Goal: Task Accomplishment & Management: Complete application form

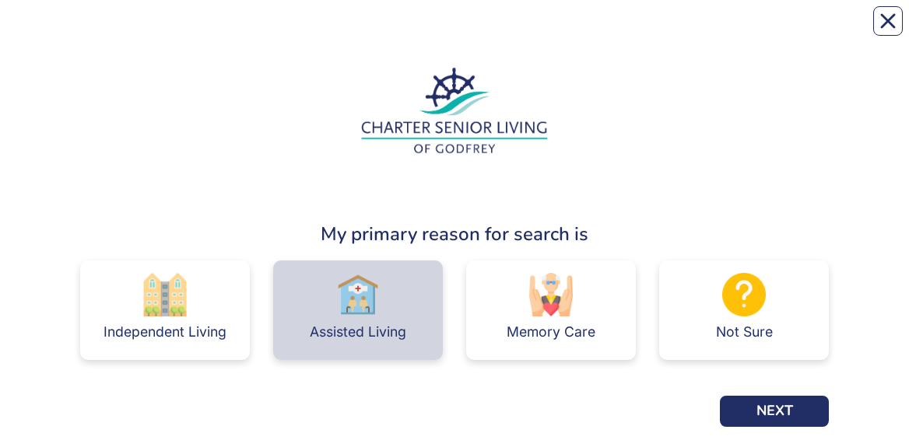
click at [335, 296] on div "Assisted Living" at bounding box center [358, 311] width 170 height 100
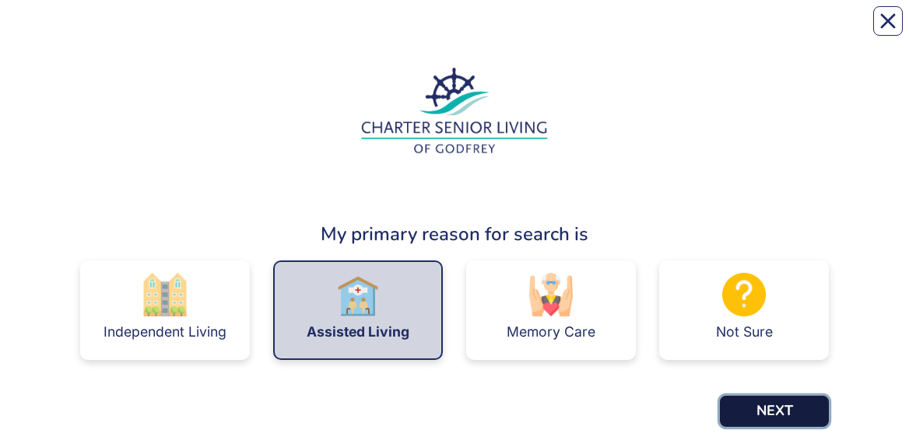
click at [793, 415] on button "NEXT" at bounding box center [774, 411] width 109 height 31
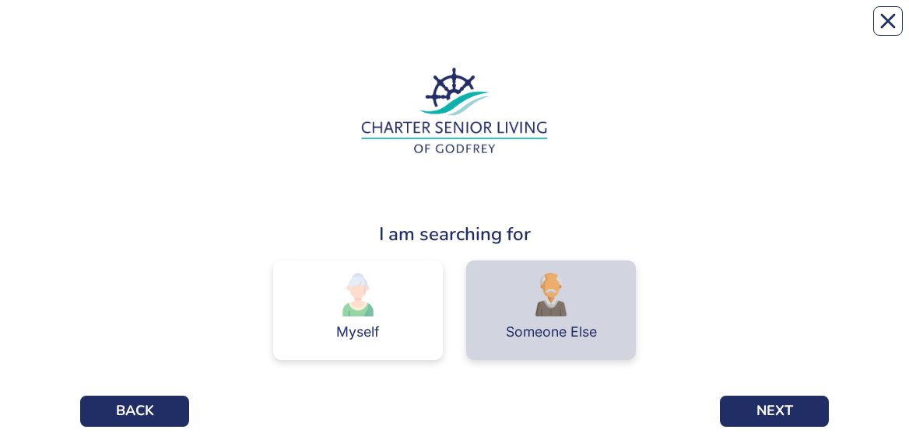
click at [556, 325] on div "Someone Else" at bounding box center [551, 332] width 91 height 14
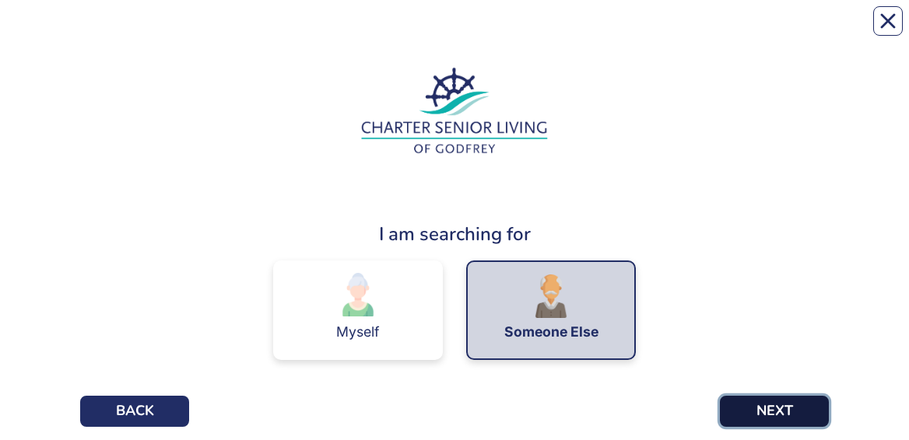
click at [758, 412] on button "NEXT" at bounding box center [774, 411] width 109 height 31
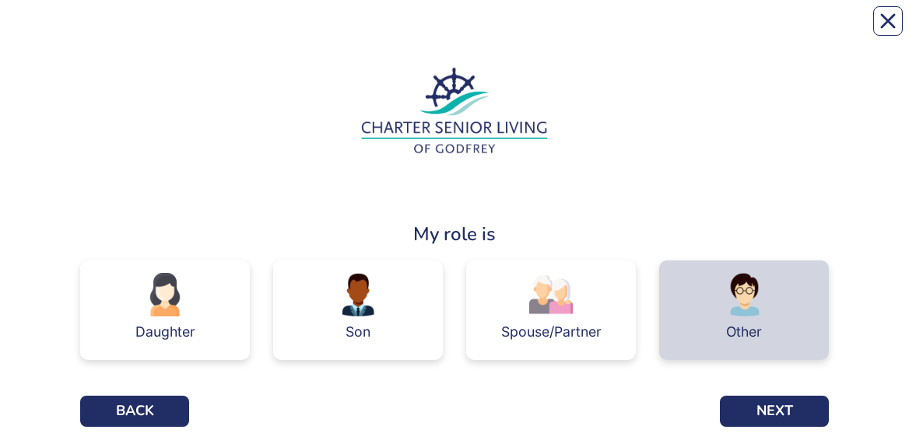
click at [761, 332] on div "Other" at bounding box center [744, 332] width 36 height 14
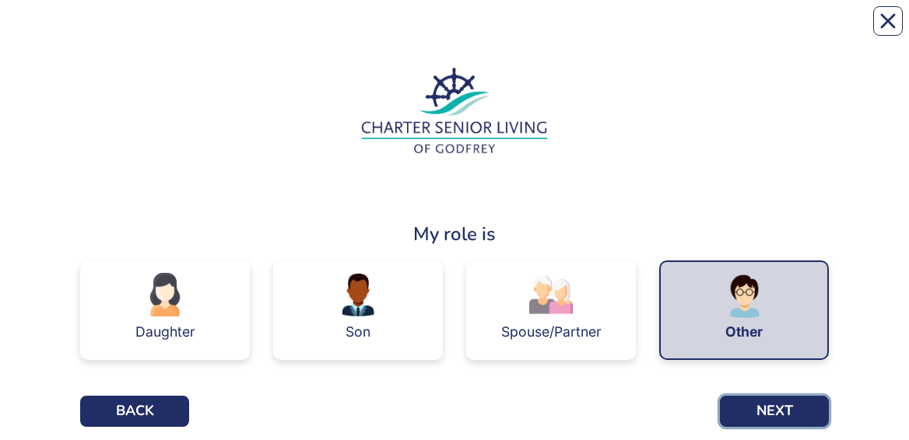
click at [780, 414] on button "NEXT" at bounding box center [774, 411] width 109 height 31
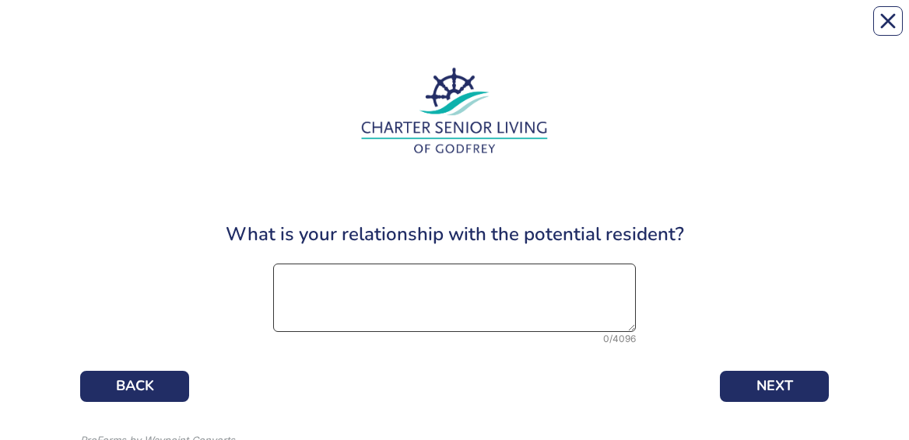
click at [357, 288] on textarea at bounding box center [454, 298] width 362 height 68
type textarea "Niece"
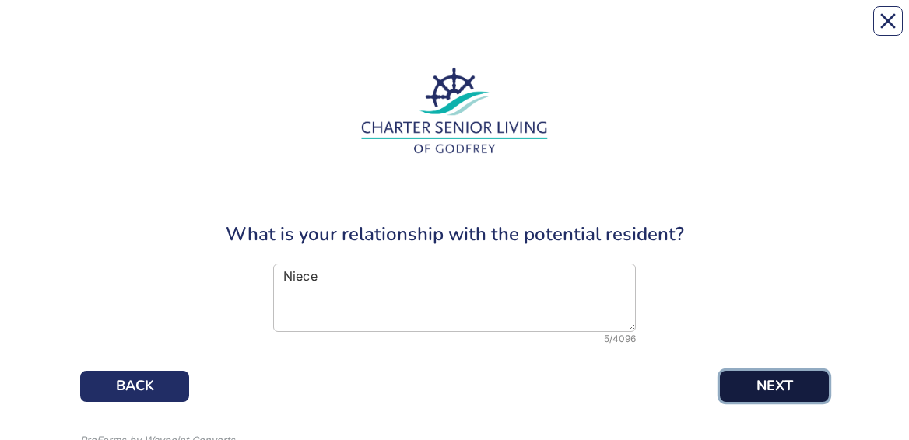
click at [757, 372] on button "NEXT" at bounding box center [774, 386] width 109 height 31
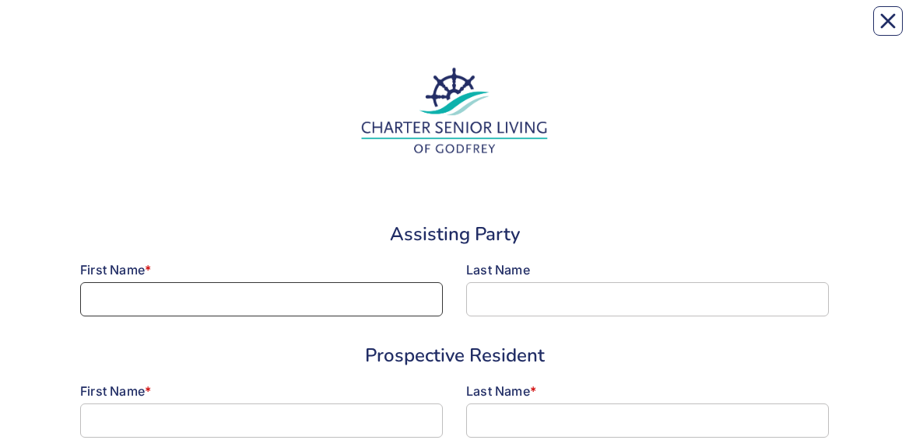
click at [121, 300] on input at bounding box center [261, 299] width 362 height 34
type input "[PERSON_NAME]"
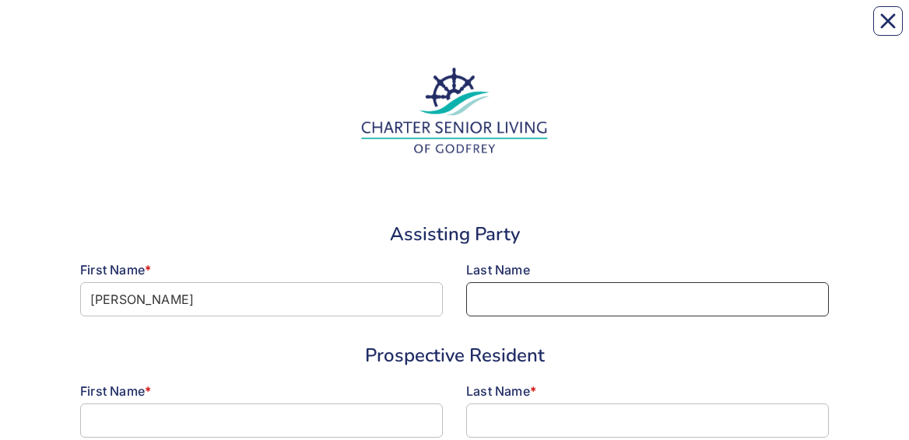
type input "HALL"
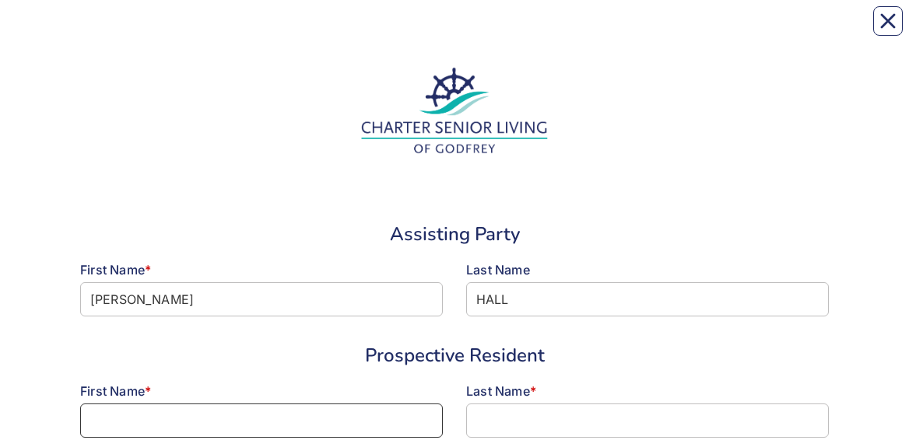
type input "[PERSON_NAME]"
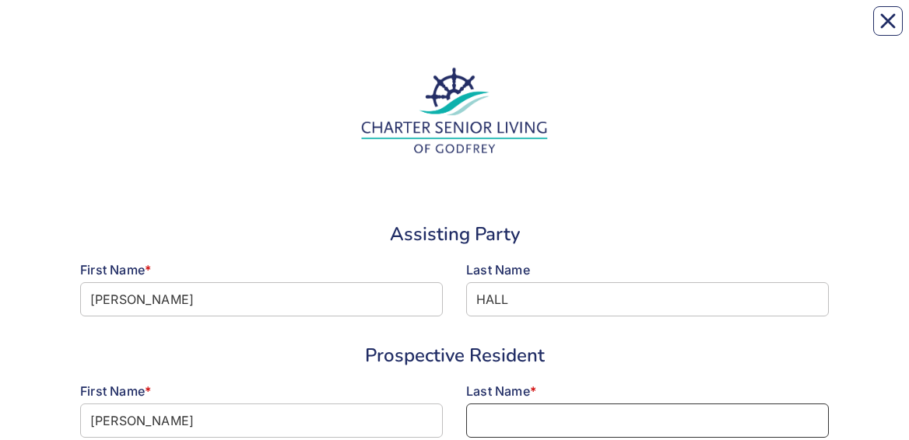
type input "HALL"
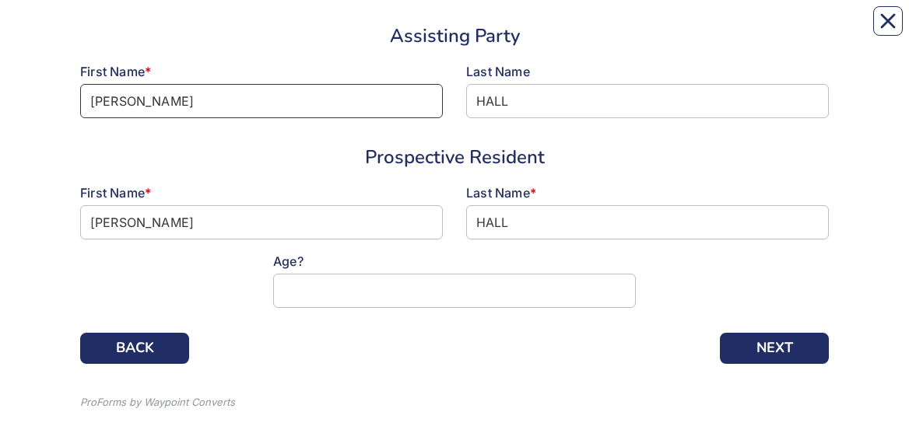
scroll to position [220, 0]
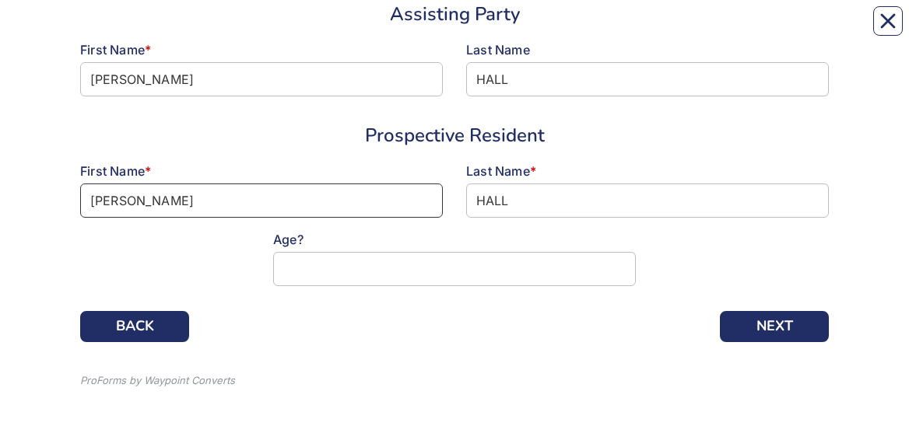
click at [156, 197] on input "[PERSON_NAME]" at bounding box center [261, 201] width 362 height 34
type input "S"
type input "[PERSON_NAME]"
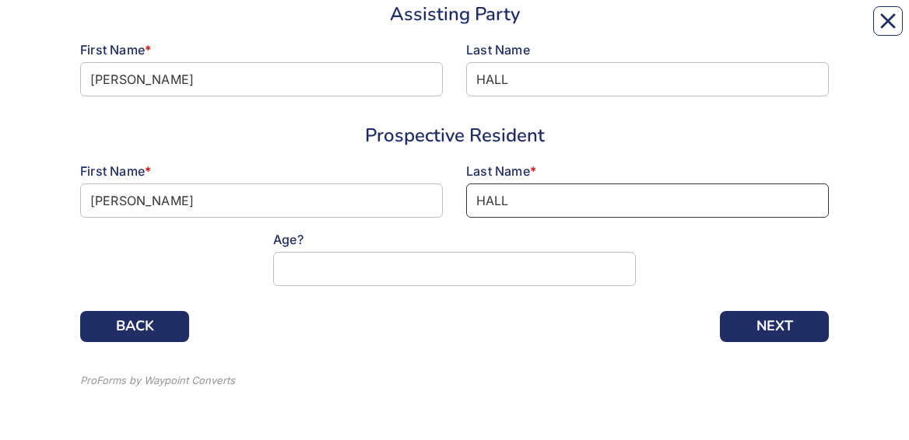
click at [522, 203] on input "HALL" at bounding box center [647, 201] width 362 height 34
type input "H"
type input "[PERSON_NAME]"
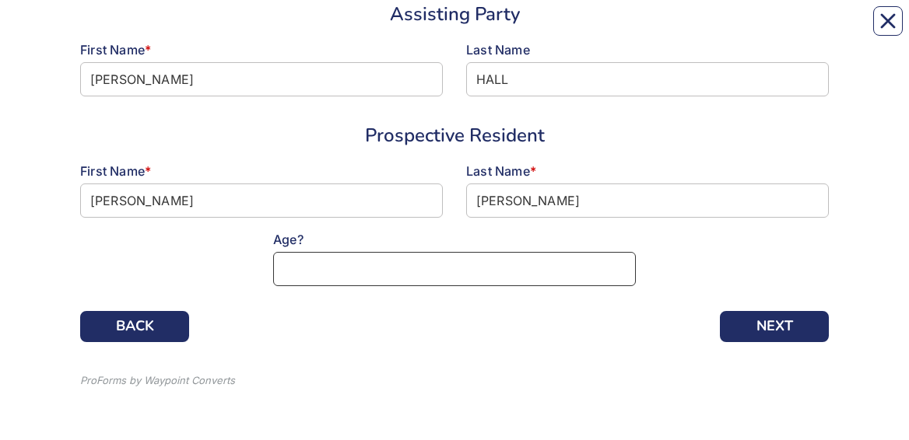
click at [317, 275] on input at bounding box center [454, 269] width 362 height 34
type input "90"
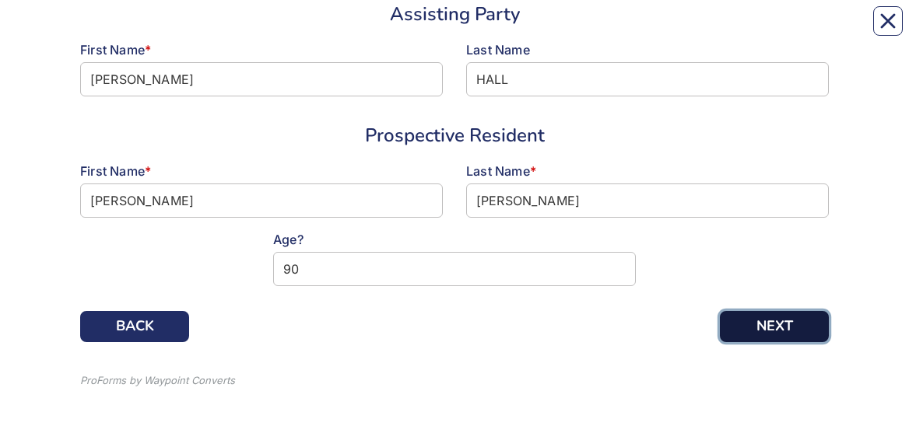
click at [769, 322] on button "NEXT" at bounding box center [774, 326] width 109 height 31
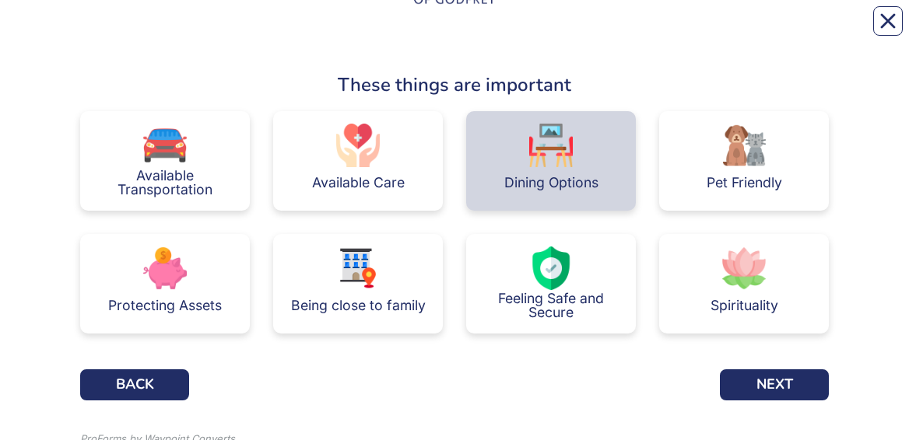
scroll to position [156, 0]
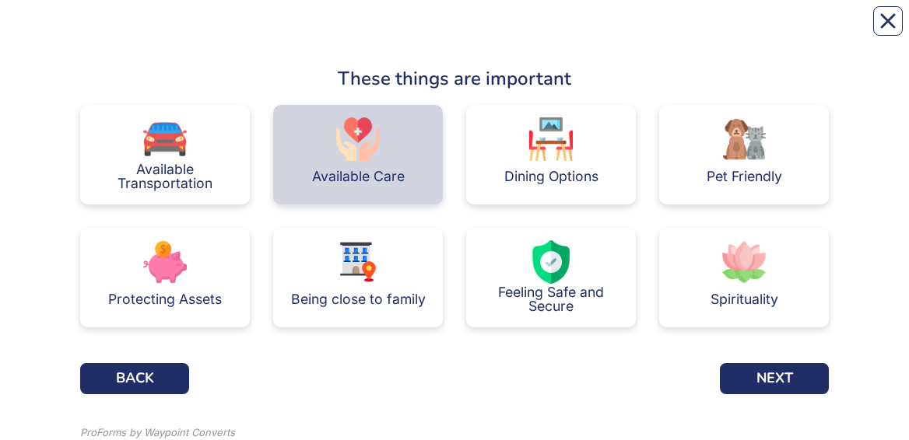
click at [355, 158] on div "Available Care" at bounding box center [358, 155] width 170 height 100
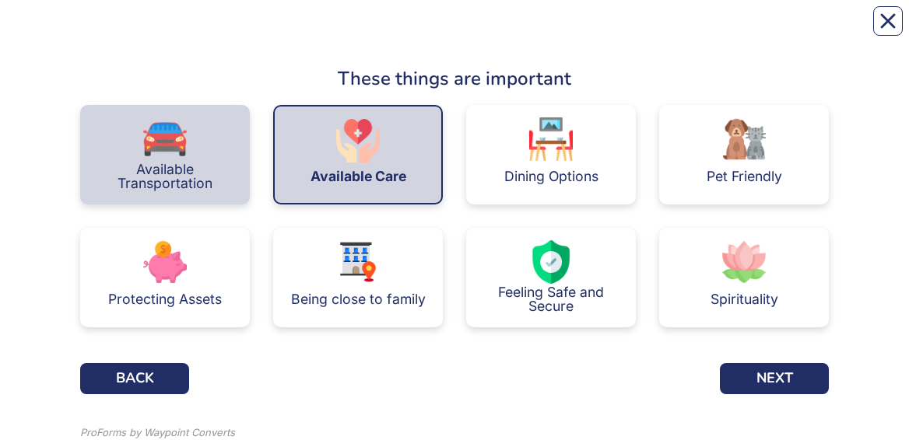
click at [190, 155] on div "Available Transportation" at bounding box center [165, 155] width 170 height 100
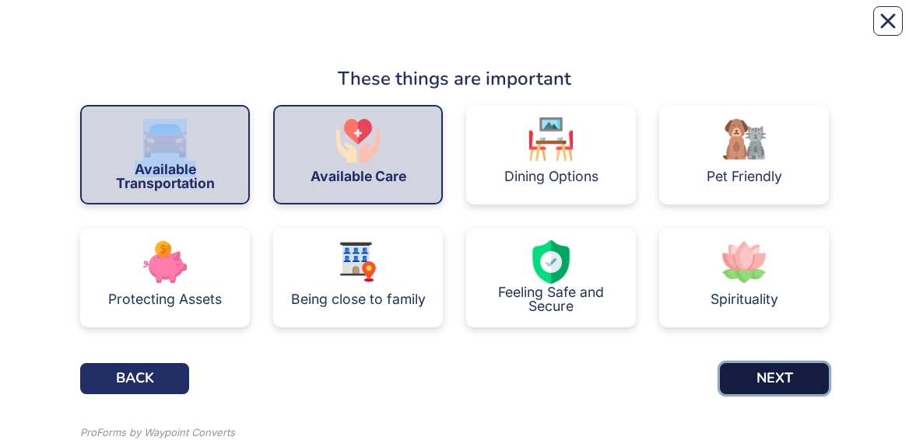
click at [755, 374] on button "NEXT" at bounding box center [774, 378] width 109 height 31
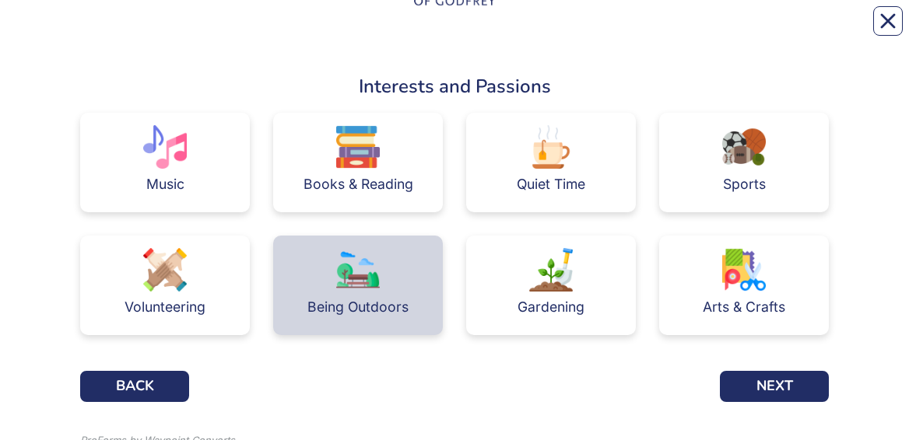
scroll to position [156, 0]
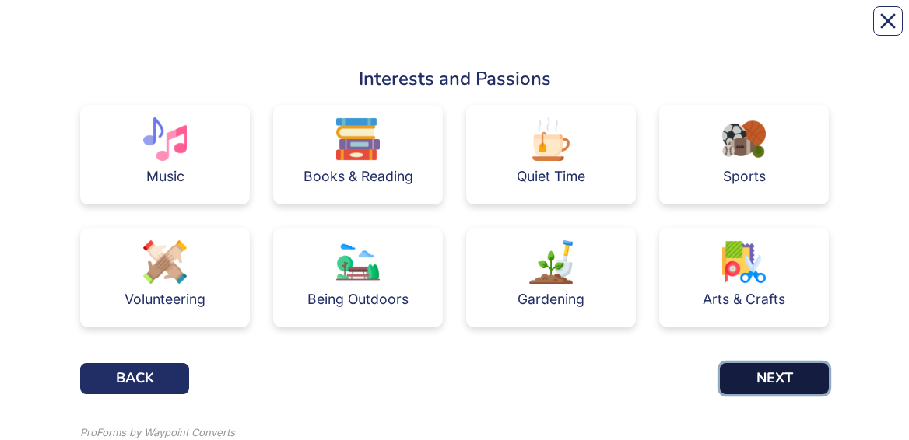
click at [748, 384] on button "NEXT" at bounding box center [774, 378] width 109 height 31
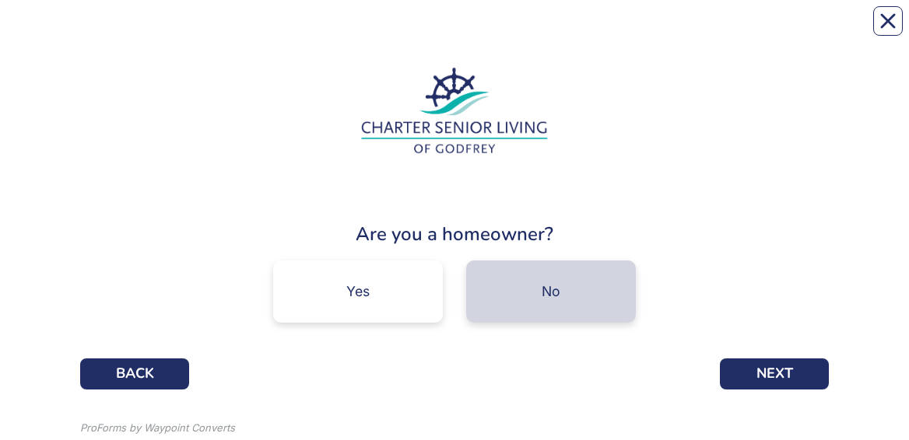
drag, startPoint x: 536, startPoint y: 304, endPoint x: 521, endPoint y: 299, distance: 15.5
click at [532, 299] on div "No" at bounding box center [551, 292] width 170 height 62
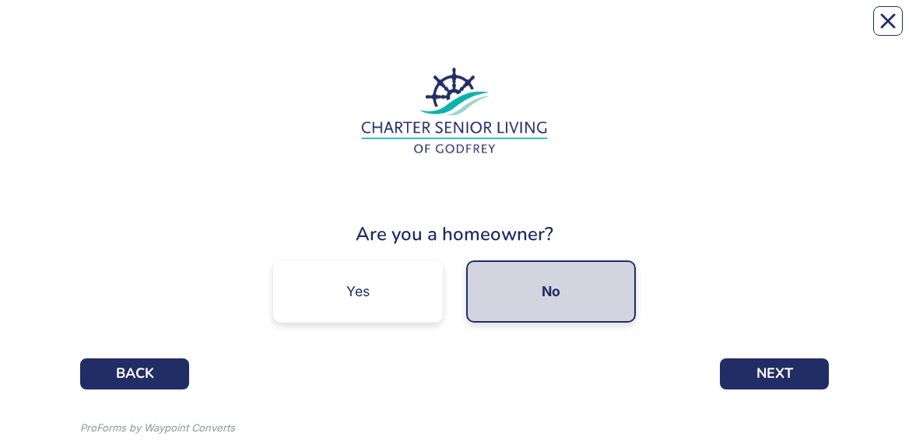
click at [530, 303] on div "No" at bounding box center [551, 292] width 170 height 62
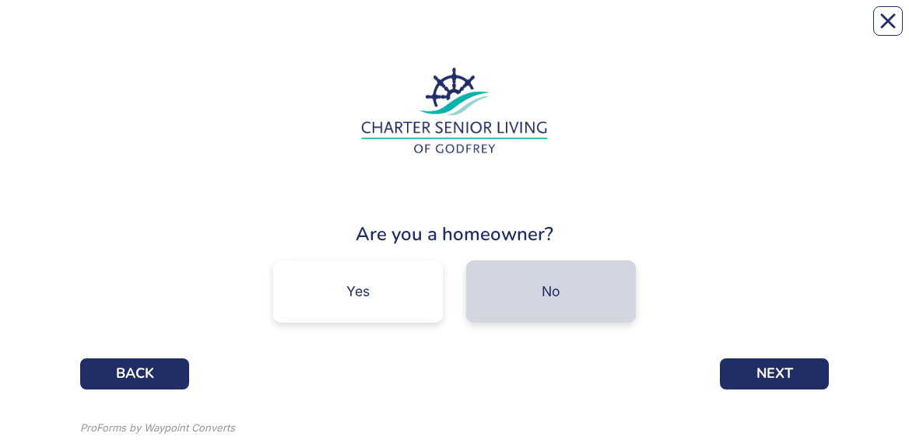
click at [573, 303] on div "No" at bounding box center [551, 292] width 170 height 62
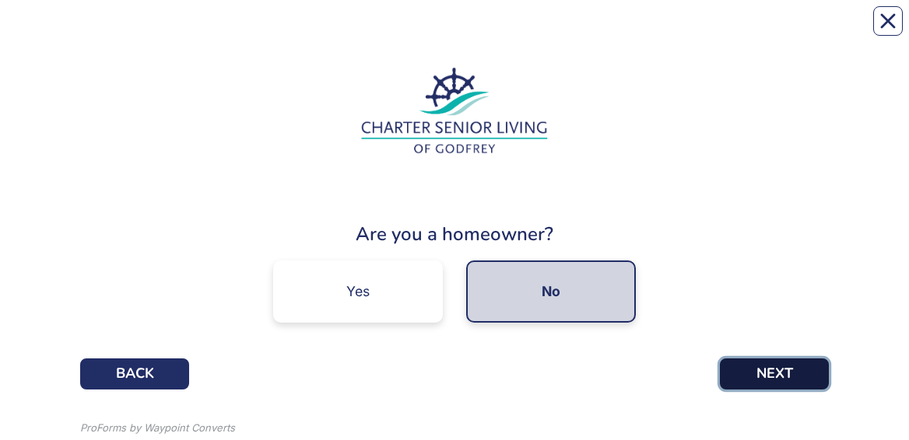
click at [783, 372] on button "NEXT" at bounding box center [774, 374] width 109 height 31
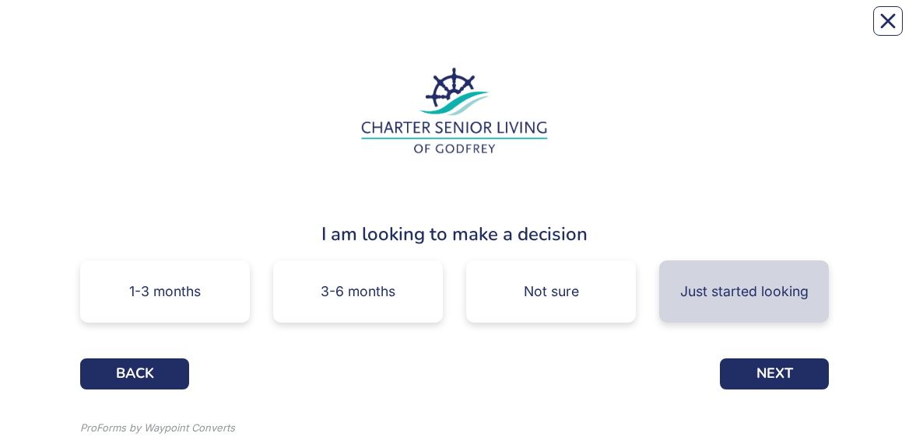
click at [755, 308] on div "Just started looking" at bounding box center [744, 292] width 170 height 62
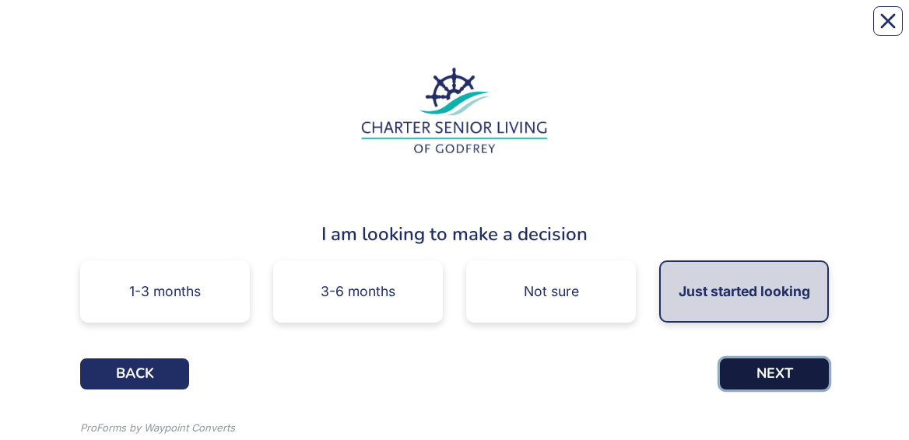
click at [773, 375] on button "NEXT" at bounding box center [774, 374] width 109 height 31
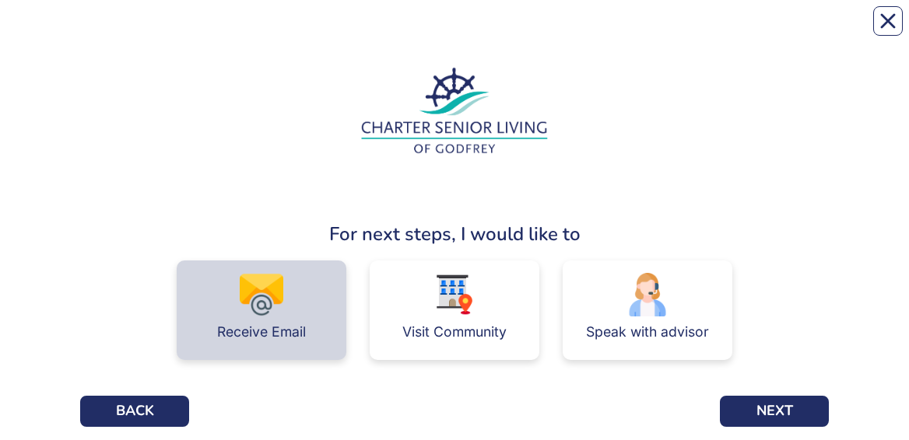
click at [245, 321] on div "Receive Email" at bounding box center [261, 332] width 89 height 31
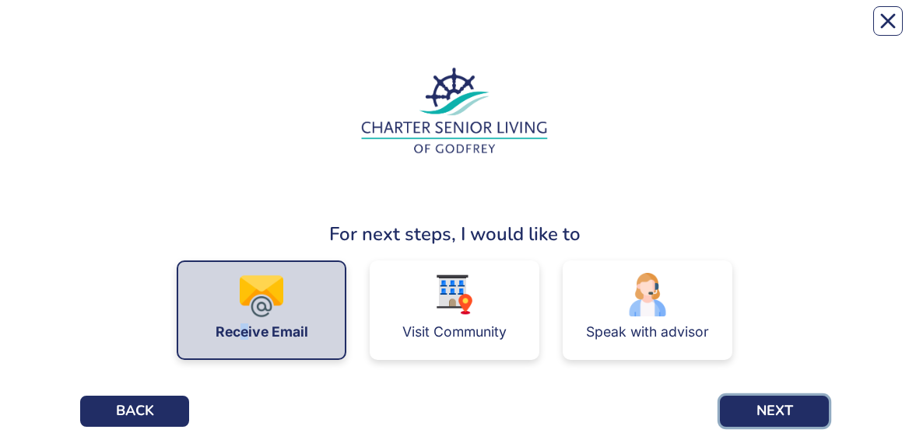
click at [772, 418] on button "NEXT" at bounding box center [774, 411] width 109 height 31
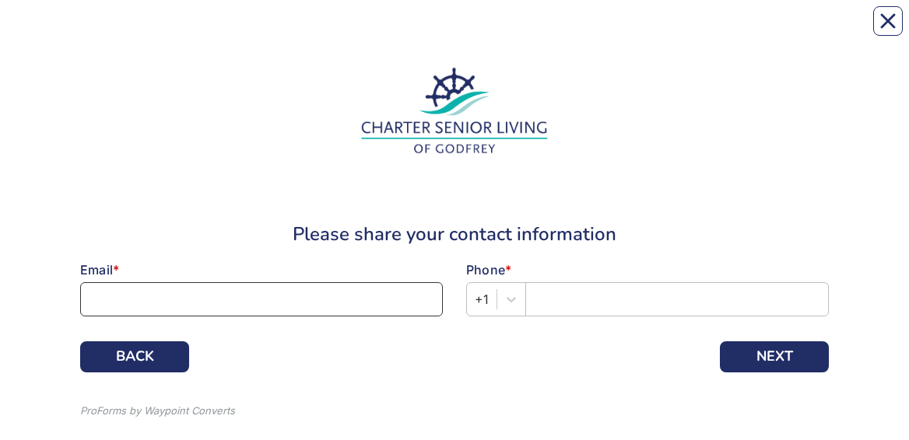
click at [180, 315] on input at bounding box center [261, 299] width 362 height 34
type input "[EMAIL_ADDRESS][DOMAIN_NAME]"
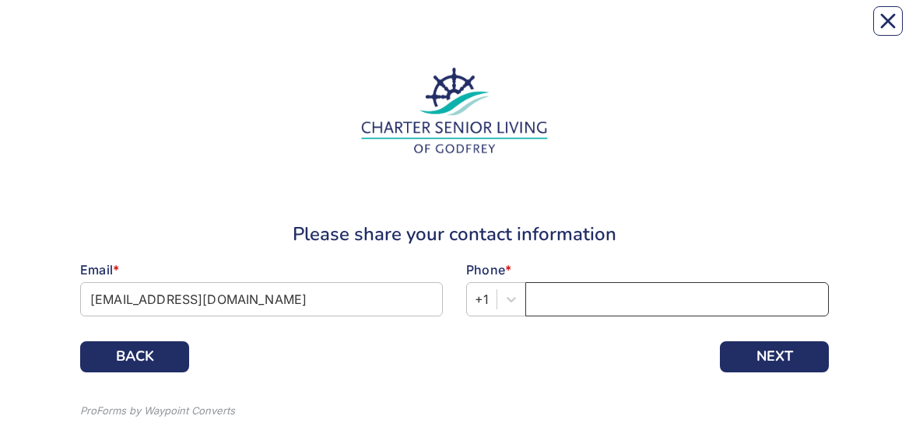
click at [579, 303] on input "text" at bounding box center [676, 299] width 303 height 34
type input "6067919522"
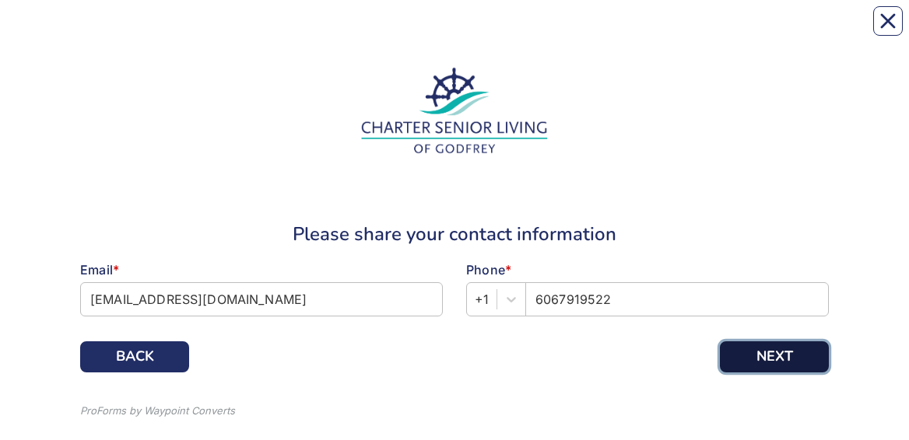
click at [783, 346] on button "NEXT" at bounding box center [774, 356] width 109 height 31
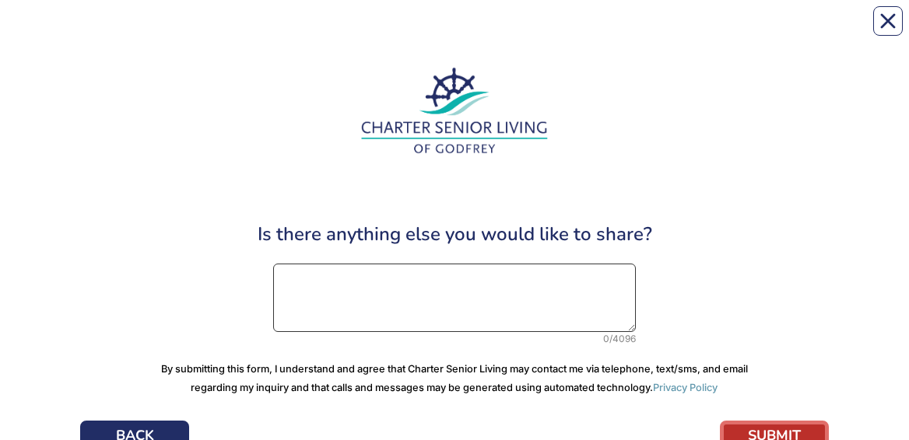
click at [334, 302] on textarea at bounding box center [454, 298] width 362 height 68
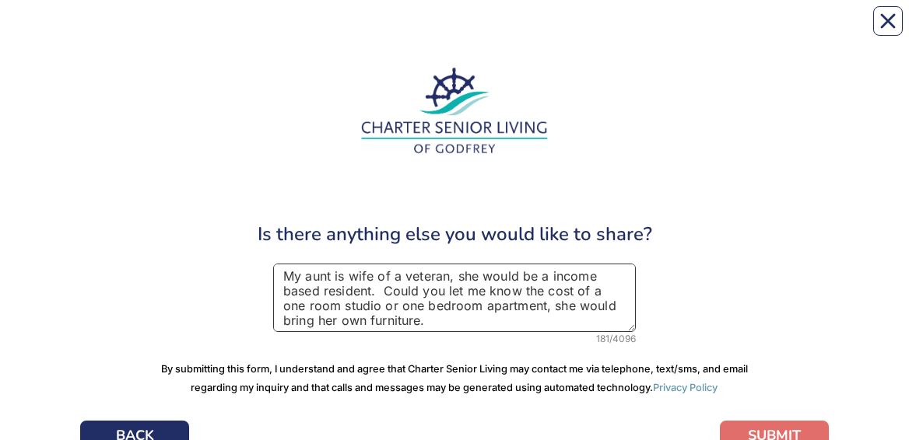
type textarea "My aunt is wife of a veteran, she would be a income based resident. Could you l…"
click at [755, 424] on button "SUBMIT" at bounding box center [774, 436] width 109 height 31
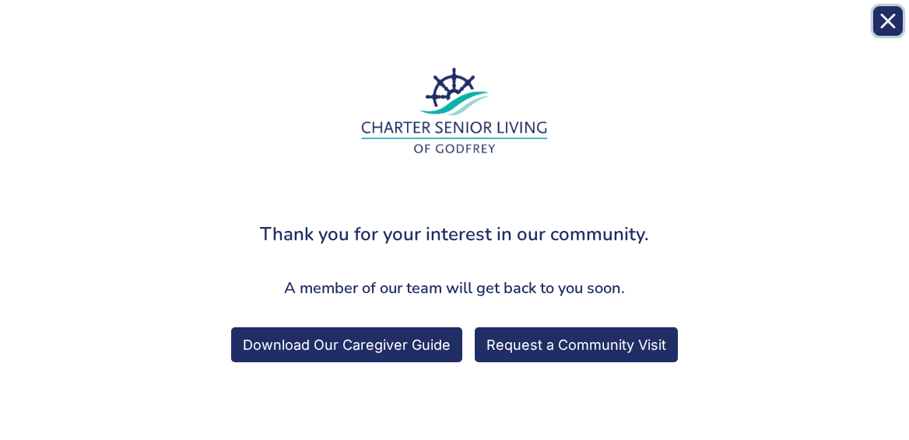
click at [882, 17] on icon "Close" at bounding box center [888, 21] width 16 height 16
